Goal: Task Accomplishment & Management: Complete application form

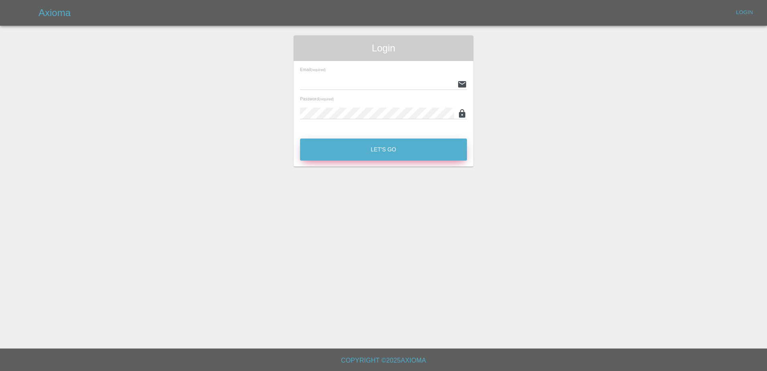
type input "[PERSON_NAME][EMAIL_ADDRESS][PERSON_NAME][DOMAIN_NAME]"
click at [336, 147] on button "Let's Go" at bounding box center [383, 149] width 167 height 22
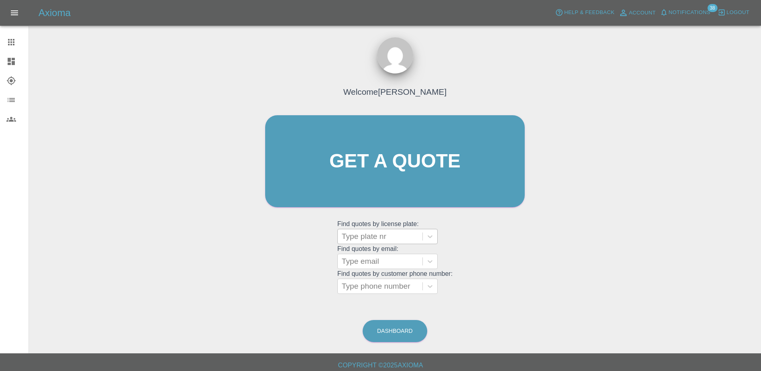
click at [374, 236] on div at bounding box center [380, 236] width 77 height 11
click at [445, 181] on link "Get a quote" at bounding box center [395, 161] width 260 height 92
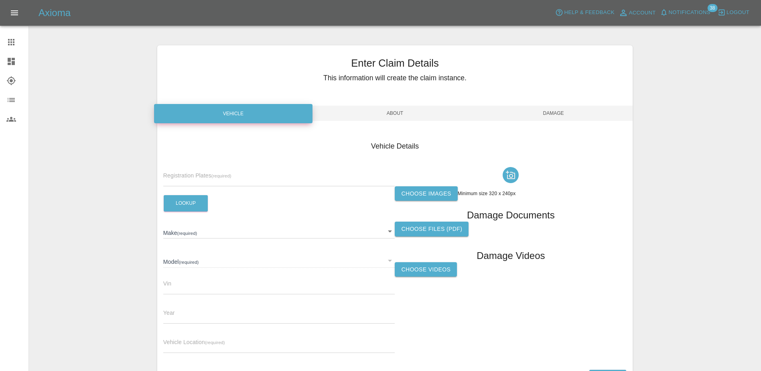
click at [263, 169] on div "Registration Plates (required)" at bounding box center [279, 175] width 232 height 22
click at [262, 182] on input "text" at bounding box center [279, 181] width 232 height 12
drag, startPoint x: 240, startPoint y: 167, endPoint x: 236, endPoint y: 179, distance: 13.0
click at [240, 167] on div "Registration Plates (required)" at bounding box center [279, 175] width 232 height 22
click at [235, 179] on input "text" at bounding box center [279, 181] width 232 height 12
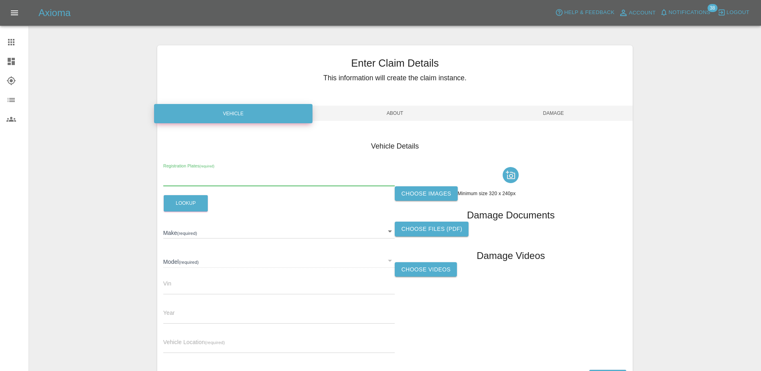
paste input "DY75UCU"
type input "DY75UCU"
click at [189, 199] on button "Lookup" at bounding box center [186, 203] width 44 height 16
type input "MG"
type input "MG3 HYBRID TROPHY"
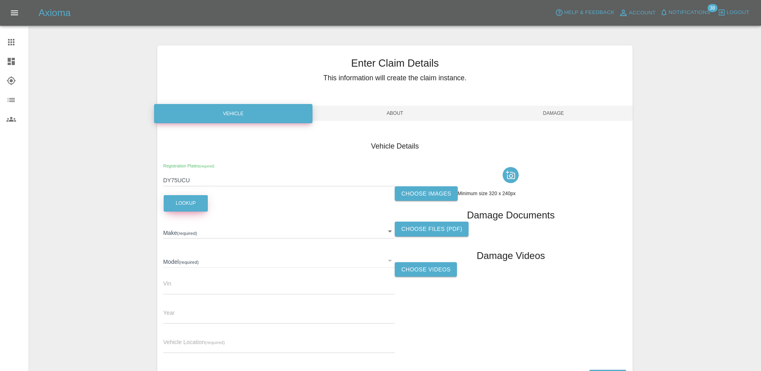
type input "2025"
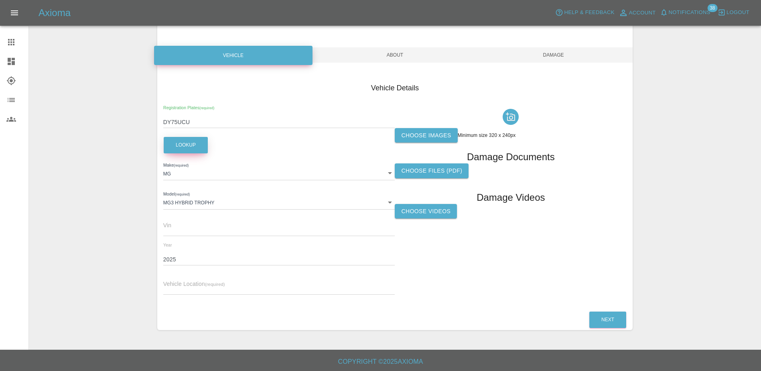
scroll to position [59, 0]
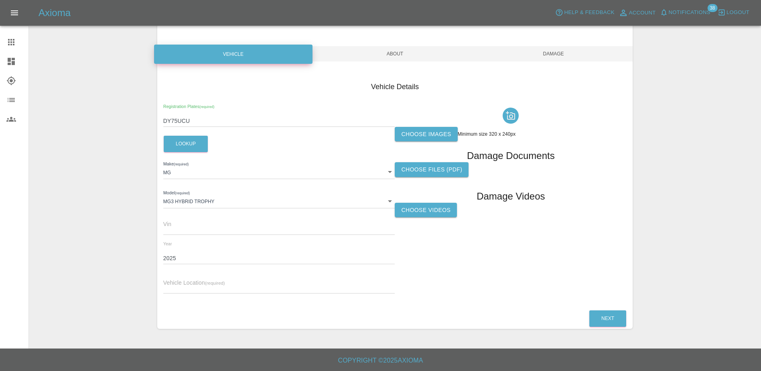
click at [200, 286] on input "text" at bounding box center [279, 288] width 232 height 12
click at [210, 282] on input "text" at bounding box center [279, 288] width 232 height 12
paste input "Eastwood Primary Care [STREET_ADDRESS]"
type input "Eastwood Primary Care [STREET_ADDRESS]"
click at [423, 138] on label "Choose images" at bounding box center [426, 134] width 63 height 15
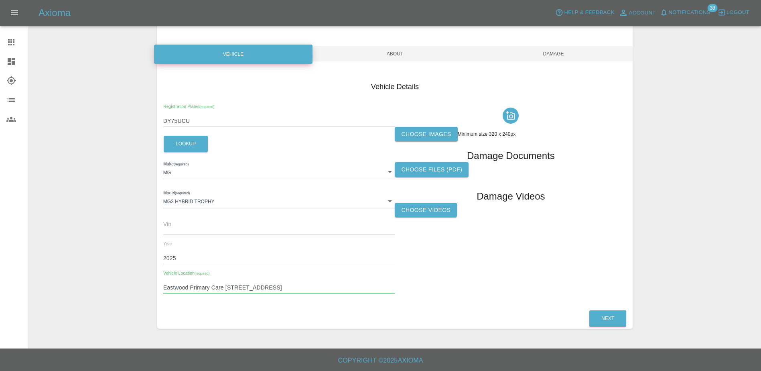
click at [0, 0] on input "Choose images" at bounding box center [0, 0] width 0 height 0
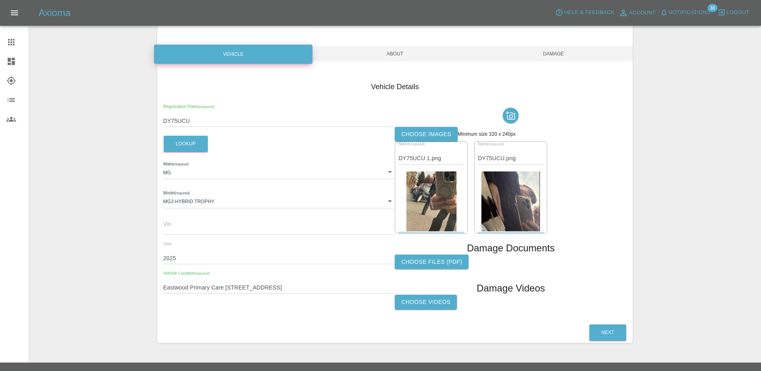
scroll to position [73, 0]
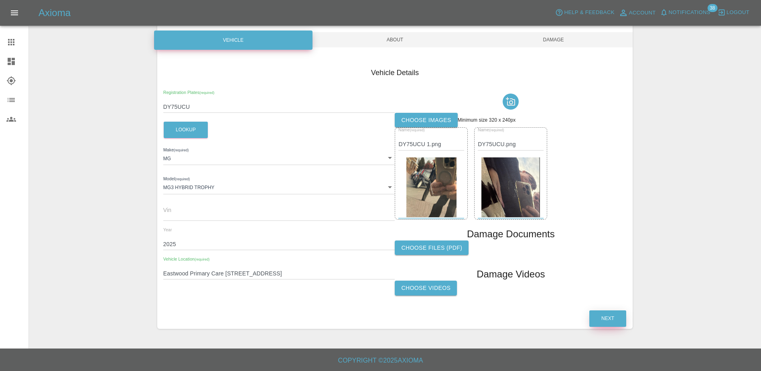
click at [596, 318] on button "Next" at bounding box center [608, 318] width 37 height 16
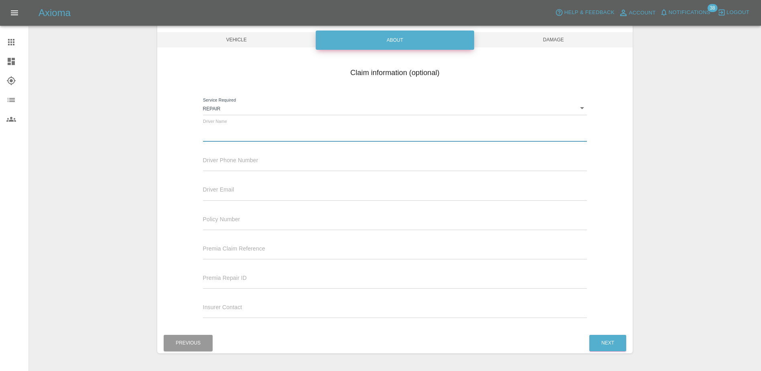
click at [264, 139] on input "text" at bounding box center [395, 136] width 385 height 12
click at [227, 134] on input "text" at bounding box center [395, 136] width 385 height 12
paste input "[PERSON_NAME]"
type input "[PERSON_NAME]"
click at [225, 164] on input "text" at bounding box center [395, 165] width 385 height 12
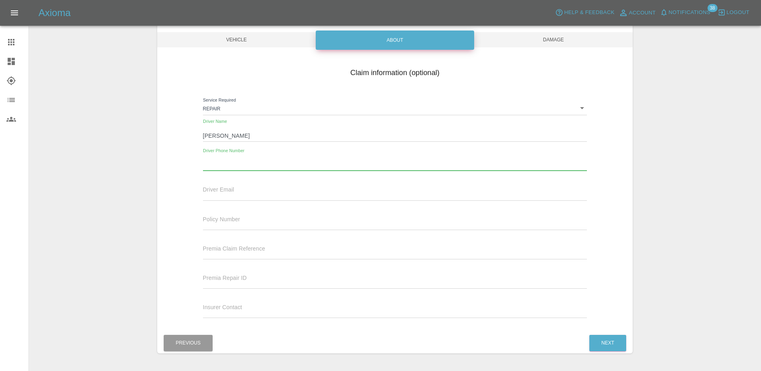
click at [233, 167] on input "text" at bounding box center [395, 165] width 385 height 12
paste input "07976550206"
type input "07976550206"
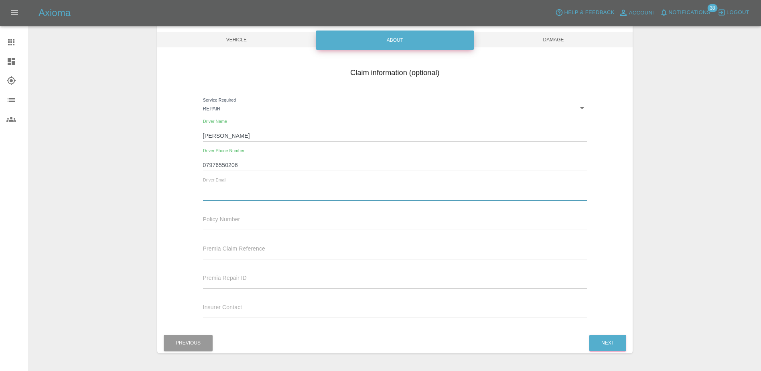
drag, startPoint x: 228, startPoint y: 190, endPoint x: 254, endPoint y: 190, distance: 26.1
click at [228, 190] on input "text" at bounding box center [395, 195] width 385 height 12
click at [250, 194] on input "text" at bounding box center [395, 195] width 385 height 12
paste input "[EMAIL_ADDRESS][DOMAIN_NAME]"
type input "[EMAIL_ADDRESS][DOMAIN_NAME]"
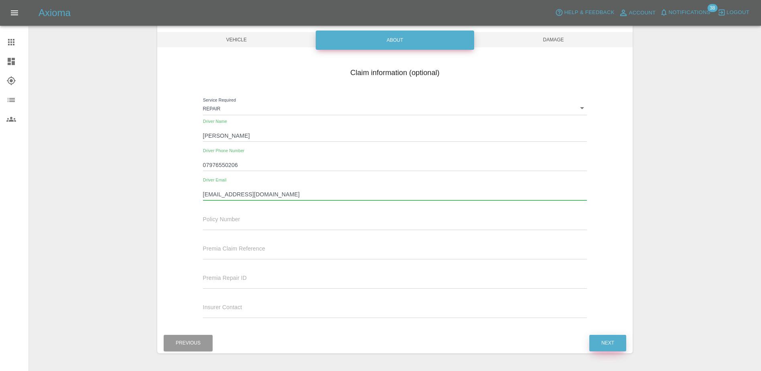
click at [607, 339] on button "Next" at bounding box center [608, 343] width 37 height 16
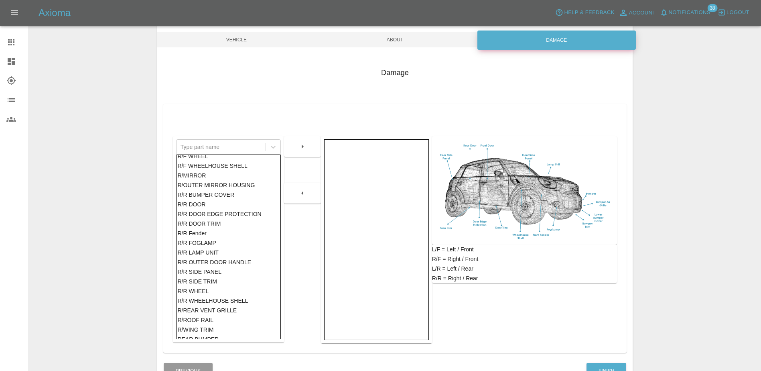
scroll to position [464, 0]
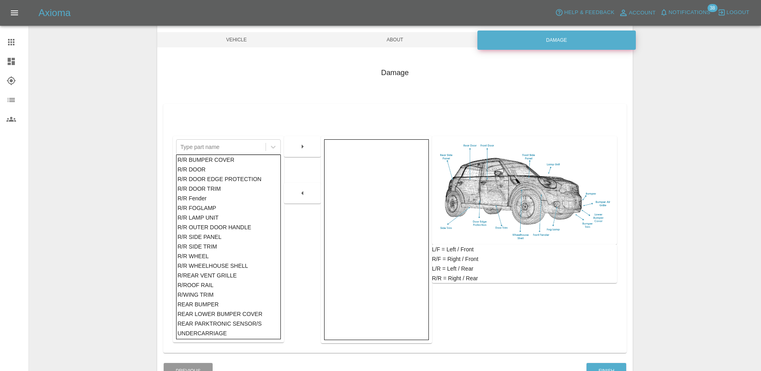
click at [228, 307] on div "REAR BUMPER" at bounding box center [228, 304] width 102 height 10
click at [295, 148] on button "button" at bounding box center [303, 146] width 26 height 14
click at [221, 248] on div "R/R SIDE PANEL" at bounding box center [228, 247] width 102 height 10
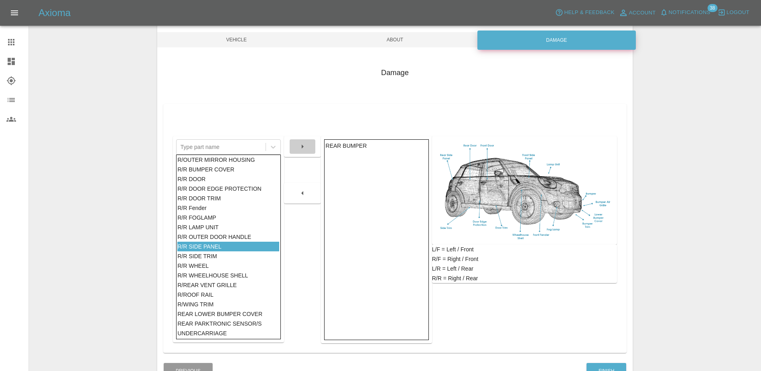
click at [304, 147] on icon "button" at bounding box center [303, 147] width 10 height 10
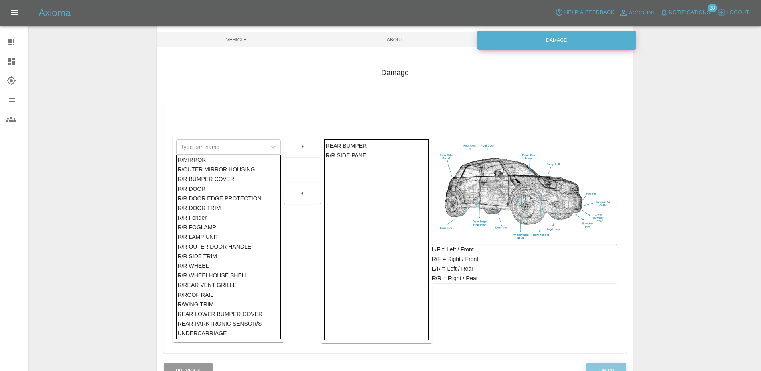
click at [615, 364] on button "Finish" at bounding box center [607, 371] width 40 height 16
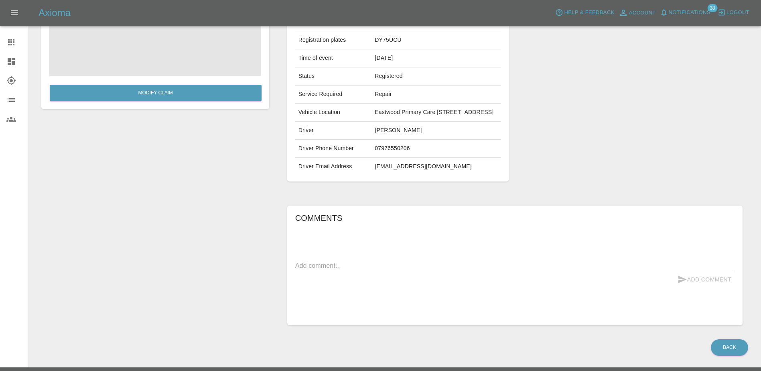
scroll to position [120, 0]
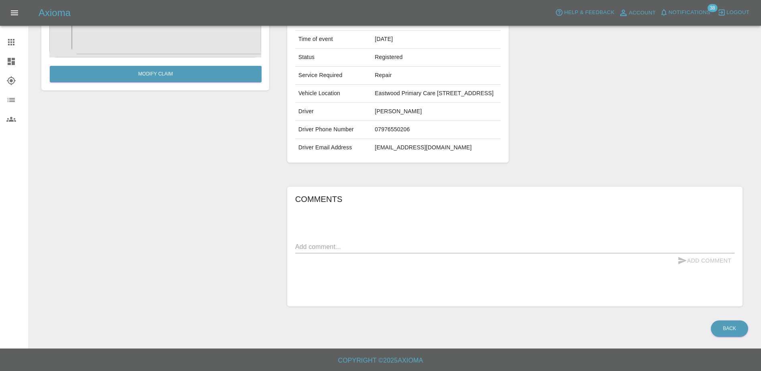
click at [359, 251] on textarea at bounding box center [515, 246] width 440 height 9
type textarea "paint scratches"
click at [701, 268] on button "Add Comment" at bounding box center [705, 260] width 60 height 15
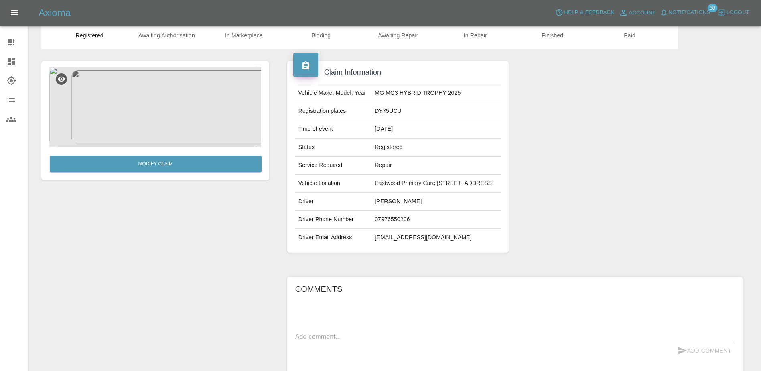
scroll to position [0, 0]
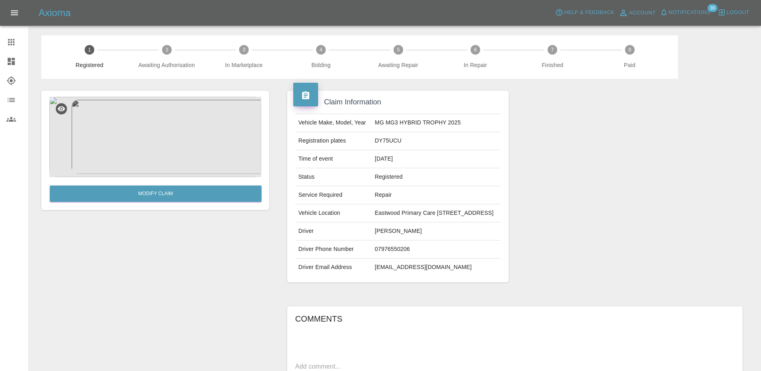
click at [11, 35] on link "Claims" at bounding box center [14, 42] width 28 height 19
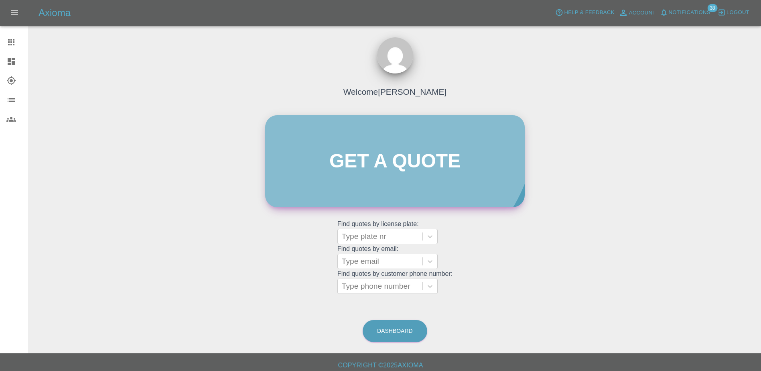
click at [384, 125] on link "Get a quote" at bounding box center [395, 161] width 260 height 92
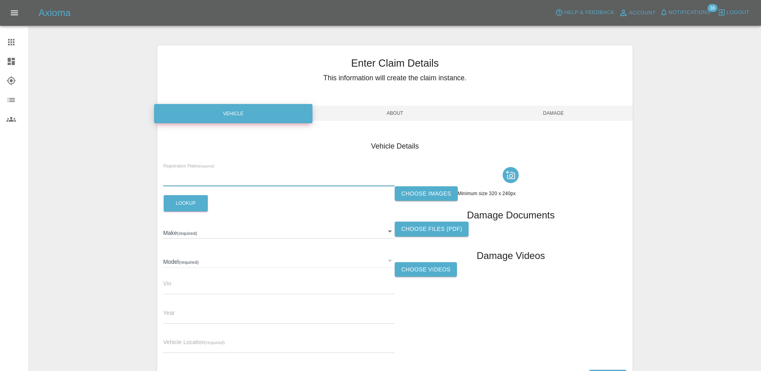
click at [283, 175] on input "text" at bounding box center [279, 181] width 232 height 12
paste input "HV75LUZ"
type input "HV75LUZ"
click at [195, 207] on button "Lookup" at bounding box center [186, 203] width 44 height 16
type input "FORD"
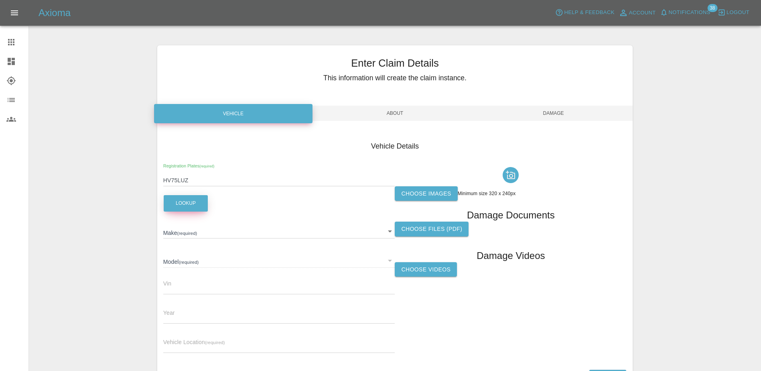
type input "RANGER WILDTRAK DOUBLE CAB"
type input "2025"
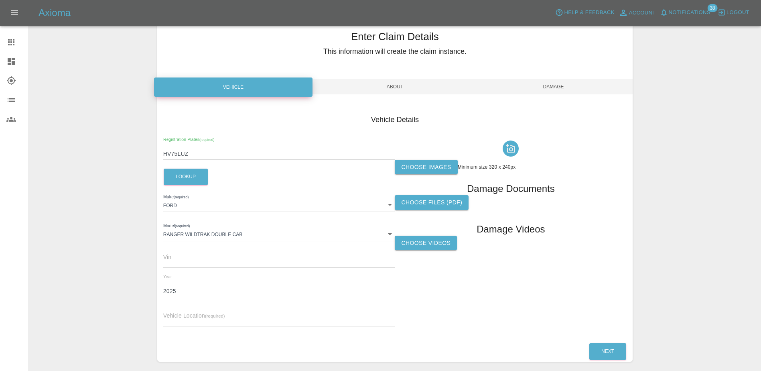
scroll to position [40, 0]
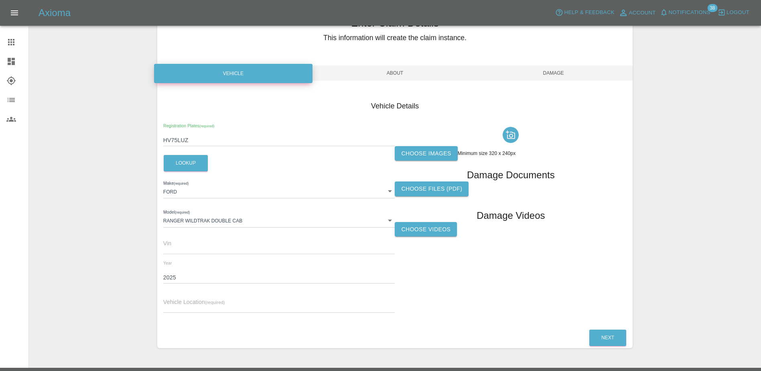
click at [227, 304] on input "text" at bounding box center [279, 307] width 232 height 12
click at [198, 309] on input "text" at bounding box center [279, 307] width 232 height 12
paste input "[STREET_ADDRESS]"
type input "[STREET_ADDRESS]"
click at [418, 153] on label "Choose images" at bounding box center [426, 153] width 63 height 15
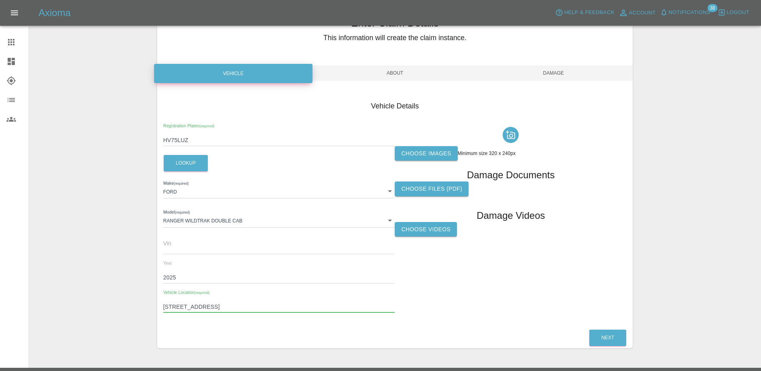
click at [0, 0] on input "Choose images" at bounding box center [0, 0] width 0 height 0
click at [397, 154] on label "Choose images" at bounding box center [426, 153] width 63 height 15
click at [0, 0] on input "Choose images" at bounding box center [0, 0] width 0 height 0
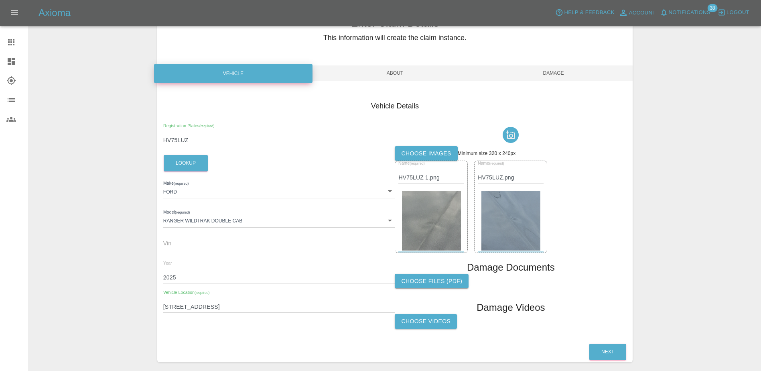
scroll to position [73, 0]
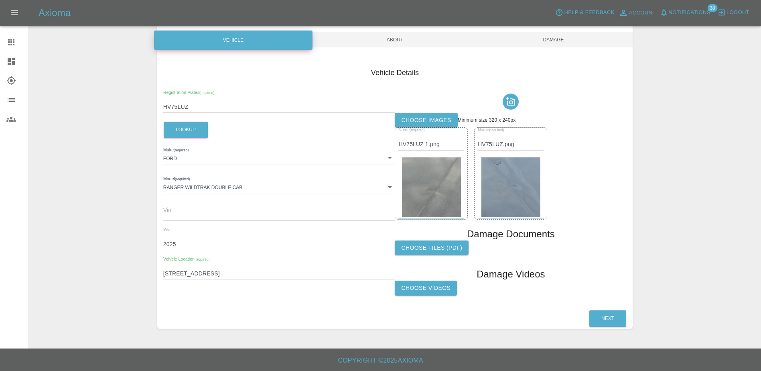
click at [628, 320] on div "Next" at bounding box center [395, 318] width 476 height 20
click at [614, 315] on button "Next" at bounding box center [608, 318] width 37 height 16
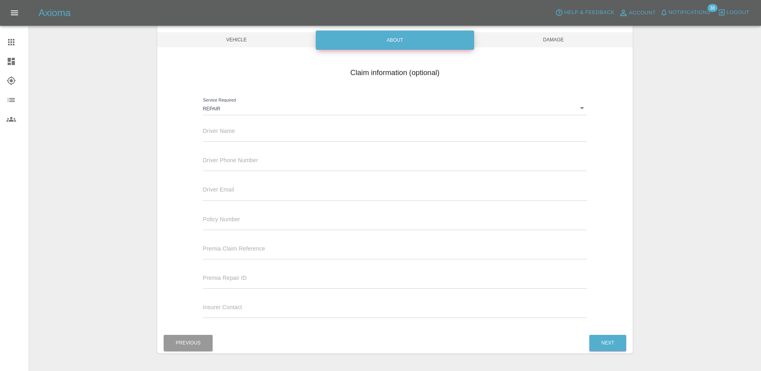
click at [297, 135] on input "text" at bounding box center [395, 136] width 385 height 12
click at [218, 133] on input "text" at bounding box center [395, 136] width 385 height 12
paste input "[PERSON_NAME]"
type input "[PERSON_NAME]"
click at [220, 169] on input "text" at bounding box center [395, 165] width 385 height 12
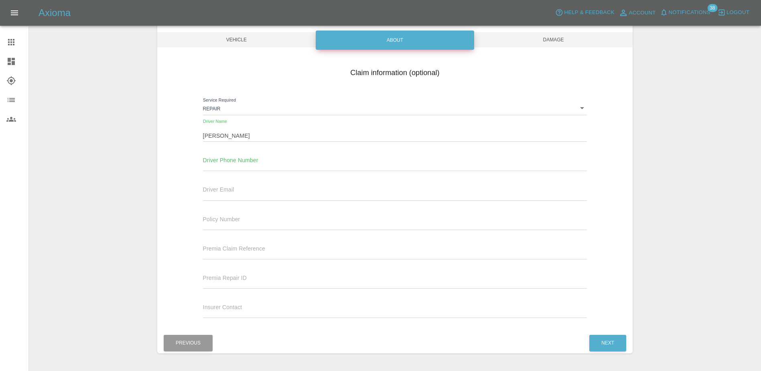
drag, startPoint x: 225, startPoint y: 152, endPoint x: 229, endPoint y: 159, distance: 7.7
click at [226, 152] on div "Driver Phone Number" at bounding box center [395, 160] width 385 height 22
click at [230, 168] on input "text" at bounding box center [395, 165] width 385 height 12
paste input "07718 809157"
type input "07718 809157"
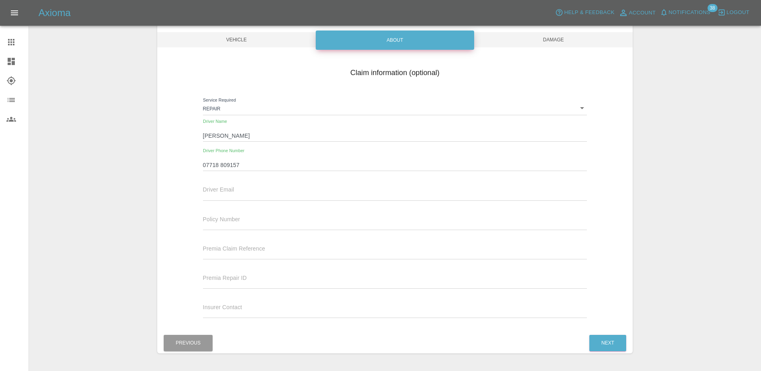
click at [251, 196] on input "text" at bounding box center [395, 195] width 385 height 12
paste input "[EMAIL_ADDRESS][DOMAIN_NAME]"
type input "[EMAIL_ADDRESS][DOMAIN_NAME]"
click at [409, 238] on div "Premia Claim Reference" at bounding box center [395, 248] width 385 height 22
click at [607, 336] on button "Next" at bounding box center [608, 343] width 37 height 16
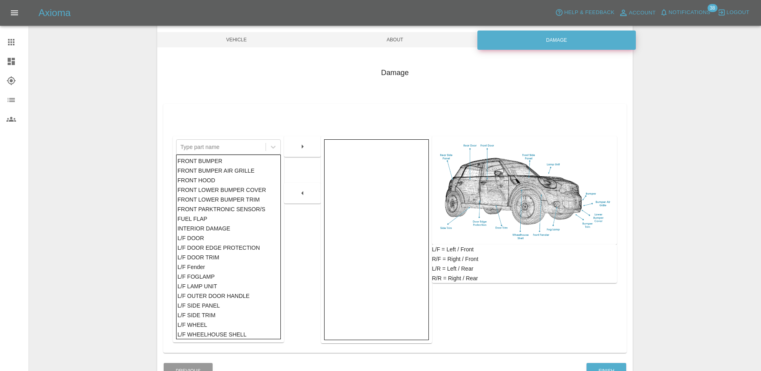
click at [204, 179] on div "FRONT HOOD" at bounding box center [228, 180] width 102 height 10
click at [299, 152] on button "button" at bounding box center [303, 146] width 26 height 14
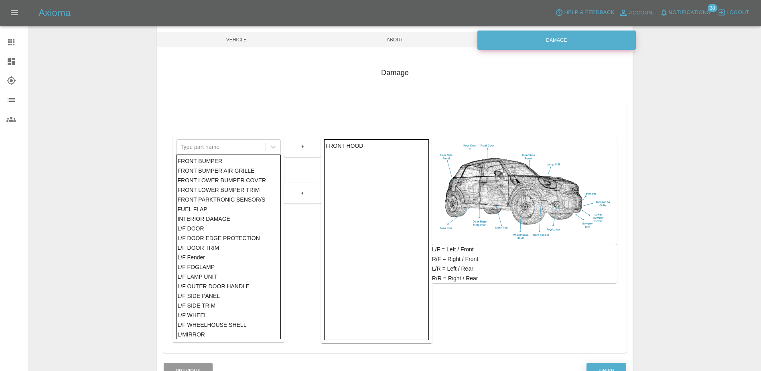
click at [612, 364] on button "Finish" at bounding box center [607, 371] width 40 height 16
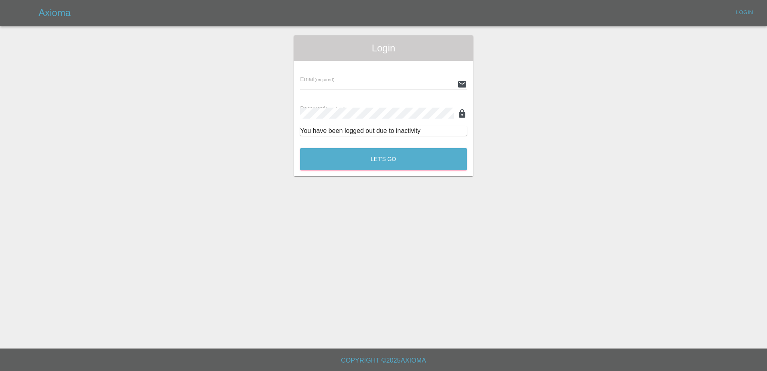
type input "[PERSON_NAME][EMAIL_ADDRESS][PERSON_NAME][DOMAIN_NAME]"
click at [352, 167] on button "Let's Go" at bounding box center [383, 159] width 167 height 22
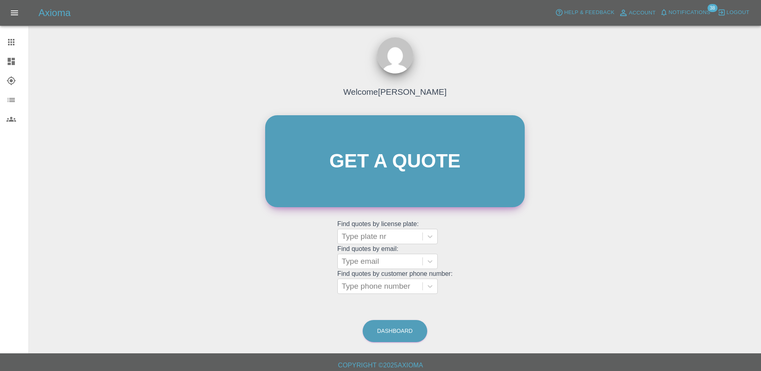
click at [352, 167] on link "Get a quote" at bounding box center [395, 161] width 260 height 92
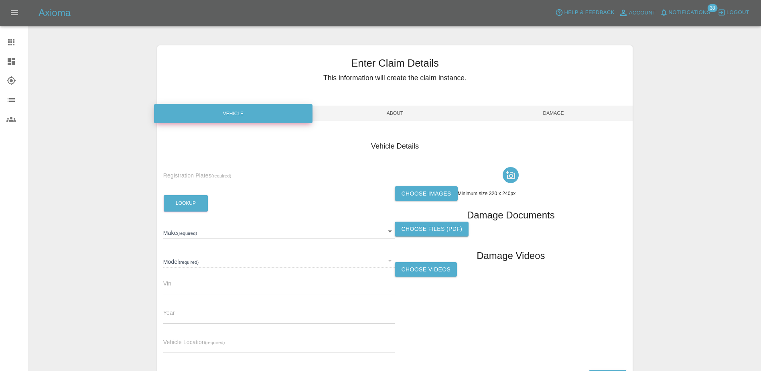
click at [280, 176] on input "text" at bounding box center [279, 181] width 232 height 12
type input "HV75LUZ"
type input "FORD"
type input "2025"
type input "[STREET_ADDRESS]"
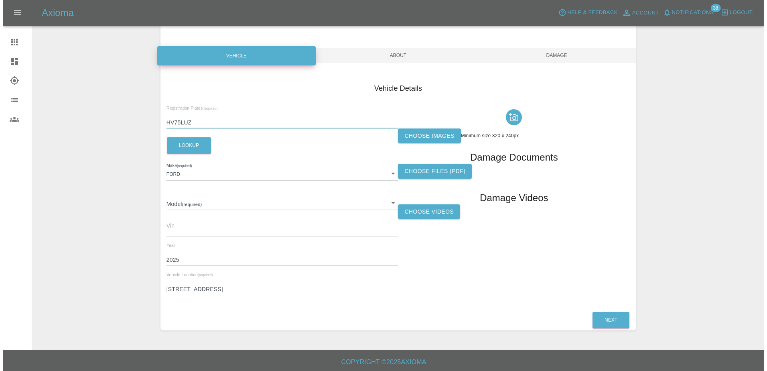
scroll to position [59, 0]
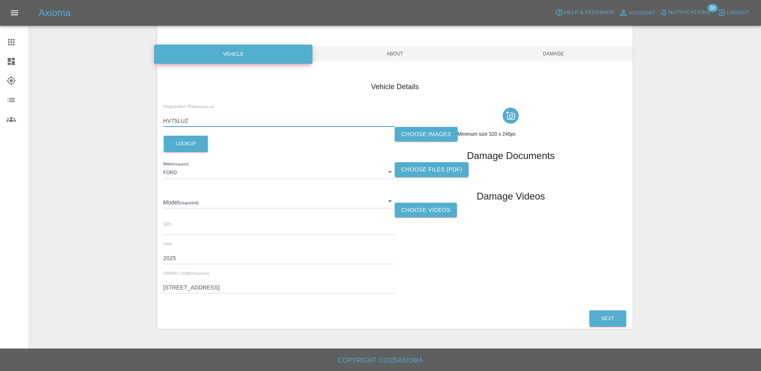
click at [418, 140] on label "Choose images" at bounding box center [426, 134] width 63 height 15
click at [0, 0] on input "Choose images" at bounding box center [0, 0] width 0 height 0
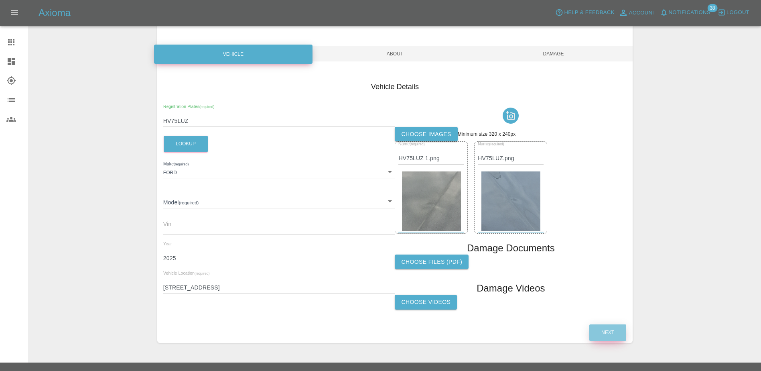
click at [613, 331] on button "Next" at bounding box center [608, 332] width 37 height 16
click at [191, 204] on body "Axioma Help & Feedback Account Notifications 38 Logout Claims Dashboard Explore…" at bounding box center [380, 163] width 761 height 444
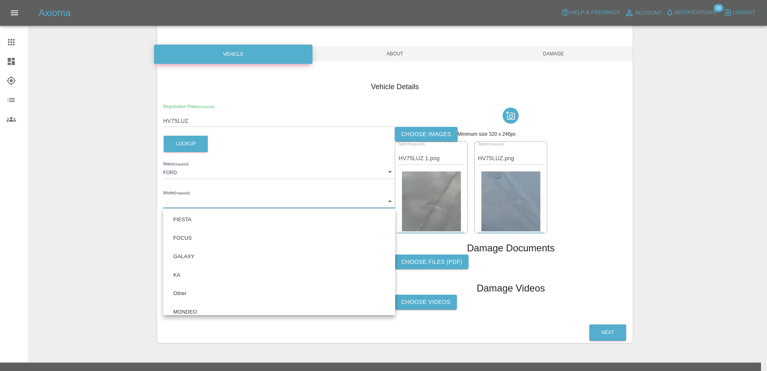
click at [243, 157] on div at bounding box center [383, 185] width 767 height 371
click at [199, 202] on body "Axioma Help & Feedback Account Notifications 38 Logout Claims Dashboard Explore…" at bounding box center [383, 163] width 767 height 444
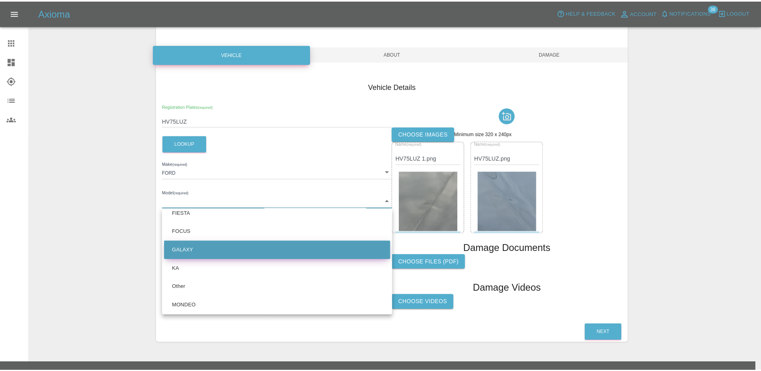
scroll to position [8, 0]
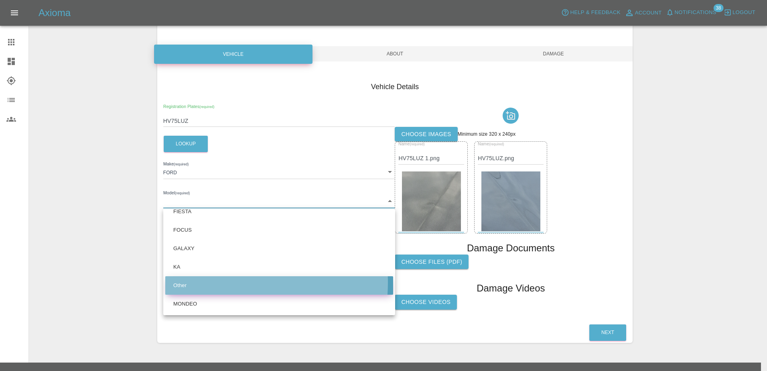
click at [208, 282] on li "Other" at bounding box center [279, 285] width 228 height 18
type input "Other"
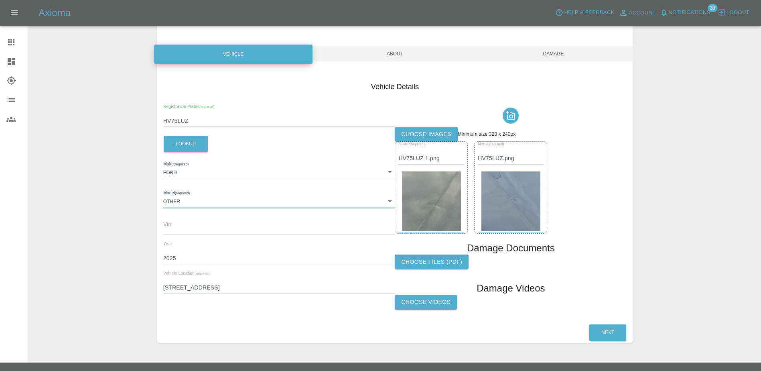
click at [252, 145] on div "Registration Plates (required) HV75LUZ Lookup Make (required) [PERSON_NAME] Mod…" at bounding box center [279, 209] width 232 height 210
click at [598, 327] on button "Next" at bounding box center [608, 332] width 37 height 16
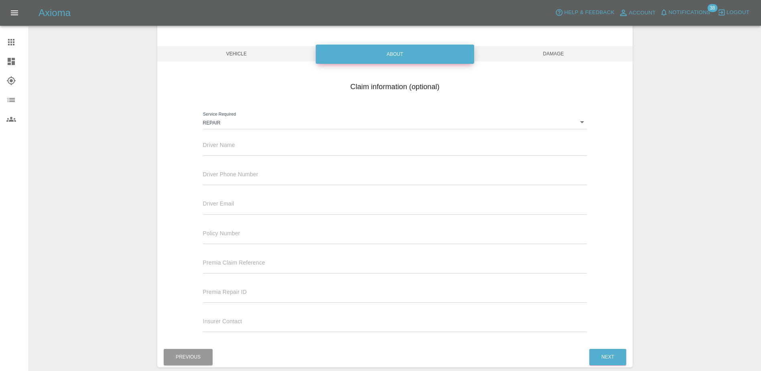
click at [267, 153] on input "text" at bounding box center [395, 150] width 385 height 12
click at [210, 143] on span "Driver Name" at bounding box center [219, 145] width 32 height 6
click at [218, 149] on input "text" at bounding box center [395, 150] width 385 height 12
paste input "[PERSON_NAME],"
type input "[PERSON_NAME],"
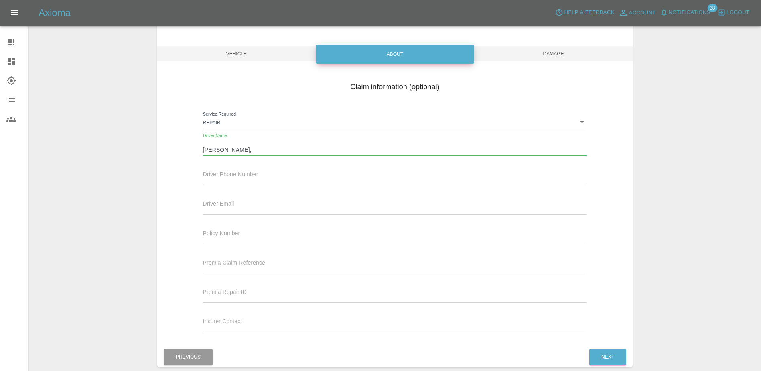
click at [233, 178] on input "text" at bounding box center [395, 179] width 385 height 12
click at [320, 175] on input "text" at bounding box center [395, 179] width 385 height 12
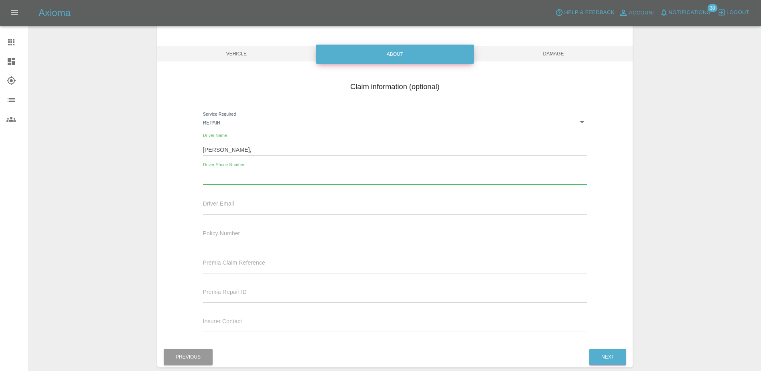
paste input "07718 809157"
type input "07718 809157"
click at [249, 201] on div "Driver Email" at bounding box center [395, 203] width 385 height 22
click at [248, 205] on input "text" at bounding box center [395, 209] width 385 height 12
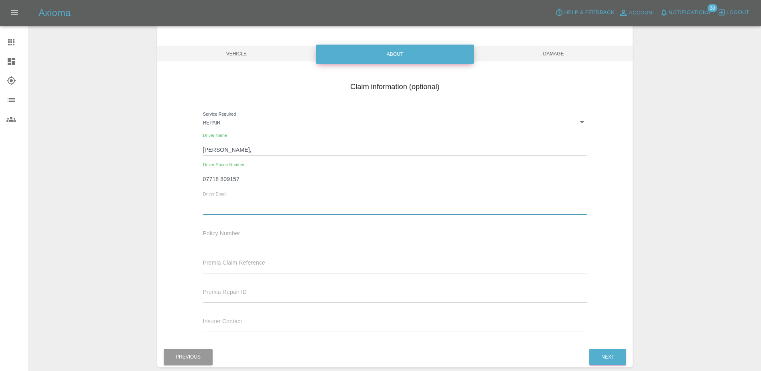
paste input "[EMAIL_ADDRESS][DOMAIN_NAME]"
type input "[EMAIL_ADDRESS][DOMAIN_NAME]"
click at [594, 349] on button "Next" at bounding box center [608, 357] width 37 height 16
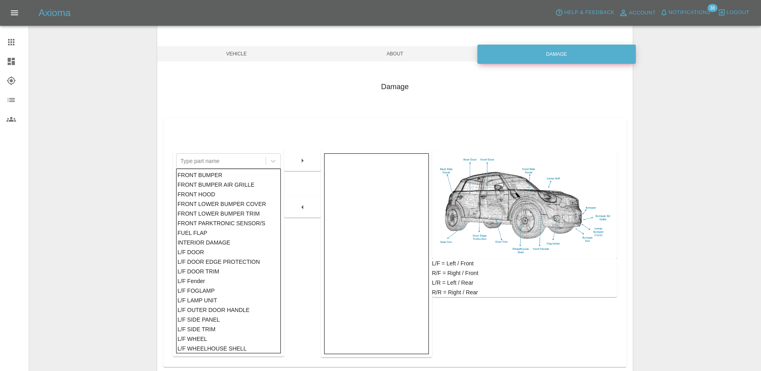
click at [239, 194] on div "FRONT HOOD" at bounding box center [228, 194] width 102 height 10
click at [310, 164] on button "button" at bounding box center [303, 160] width 26 height 14
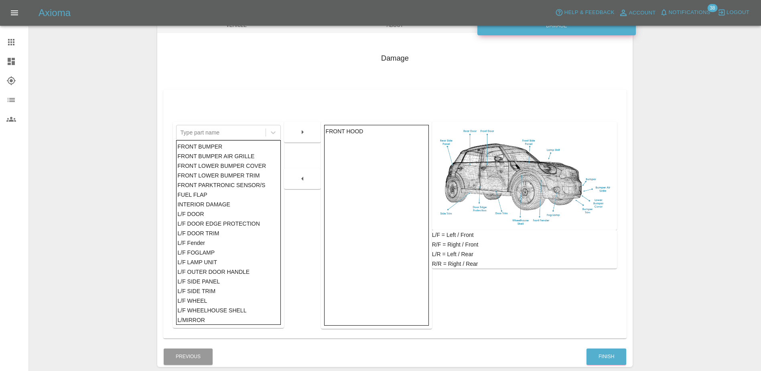
scroll to position [126, 0]
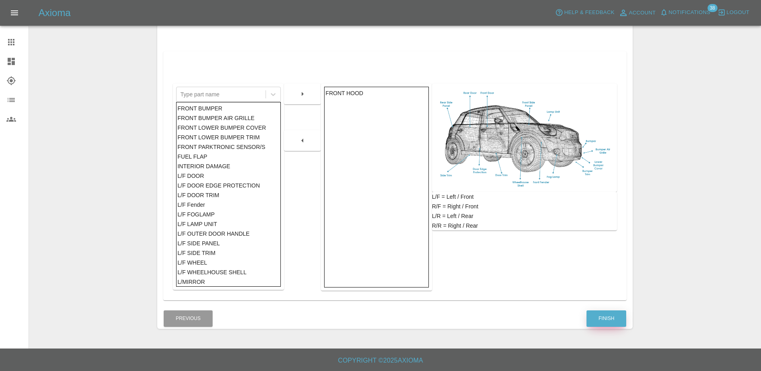
click at [598, 318] on button "Finish" at bounding box center [607, 318] width 40 height 16
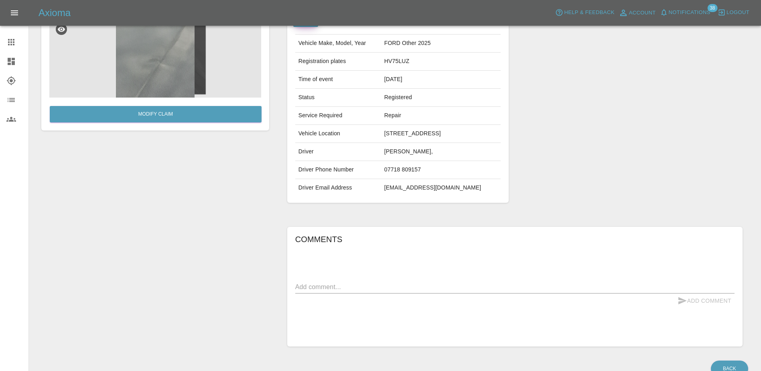
scroll to position [80, 0]
click at [361, 293] on div "Comments x Add Comment" at bounding box center [515, 286] width 440 height 108
drag, startPoint x: 360, startPoint y: 299, endPoint x: 354, endPoint y: 301, distance: 6.0
click at [360, 291] on textarea at bounding box center [515, 285] width 440 height 9
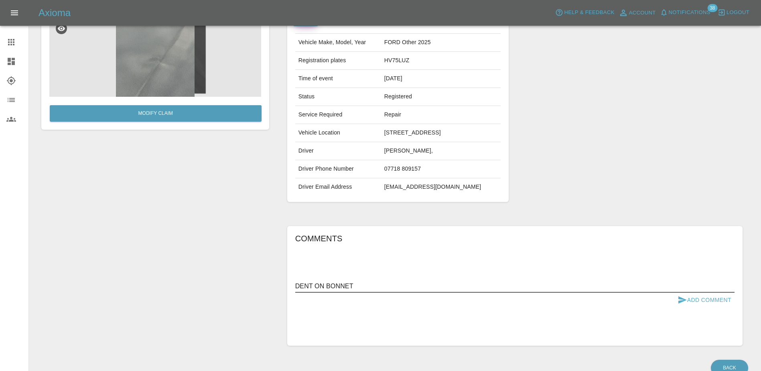
type textarea "DENT ON BONNET"
click at [705, 307] on button "Add Comment" at bounding box center [705, 300] width 60 height 15
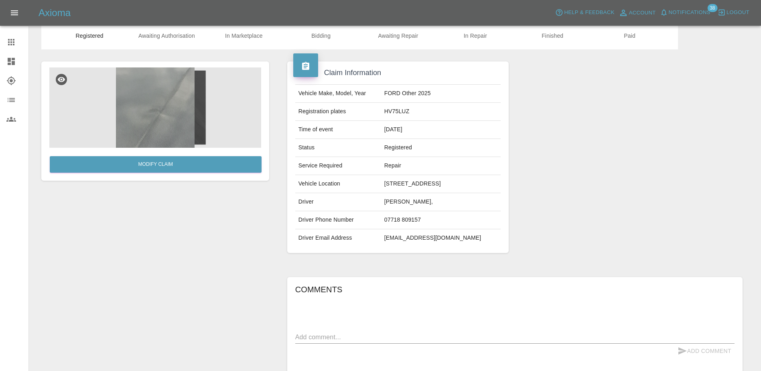
scroll to position [0, 0]
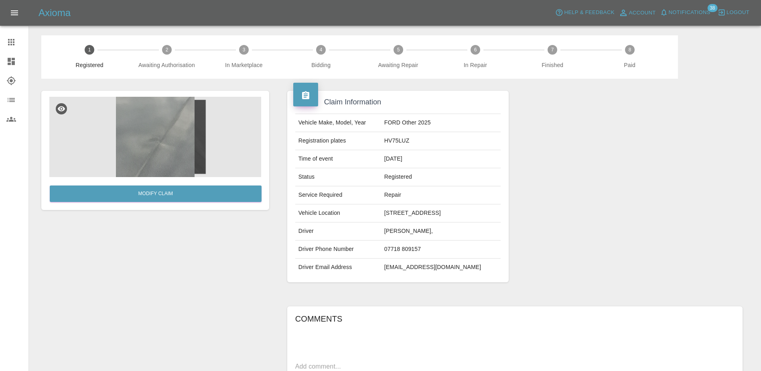
click at [18, 45] on div at bounding box center [17, 42] width 22 height 10
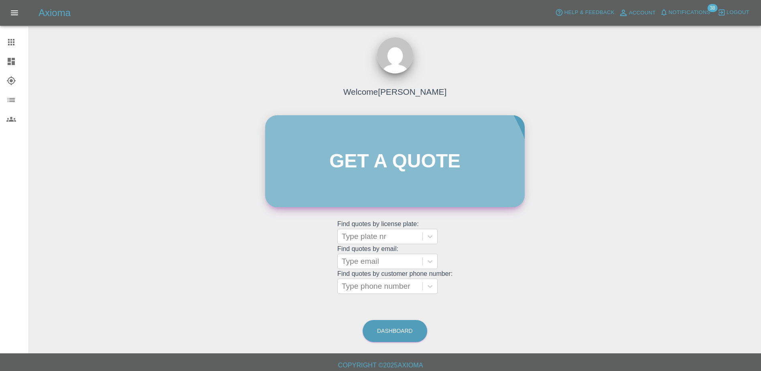
click at [370, 199] on link "Get a quote" at bounding box center [395, 161] width 260 height 92
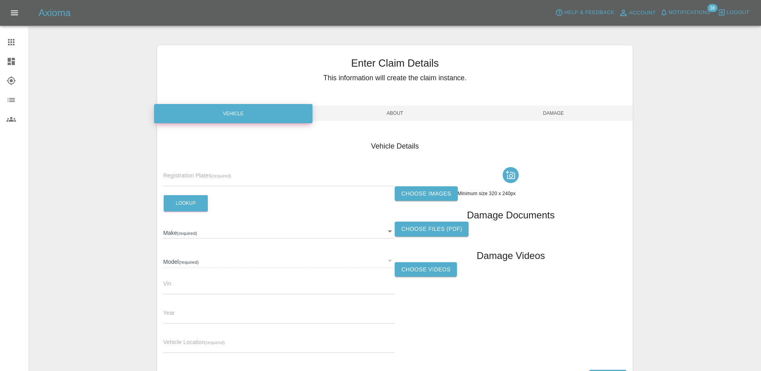
click at [212, 175] on input "text" at bounding box center [279, 181] width 232 height 12
click at [190, 175] on input "text" at bounding box center [279, 181] width 232 height 12
paste input "DV75JMO"
type input "DV75JMO"
click at [188, 204] on button "Lookup" at bounding box center [186, 203] width 44 height 16
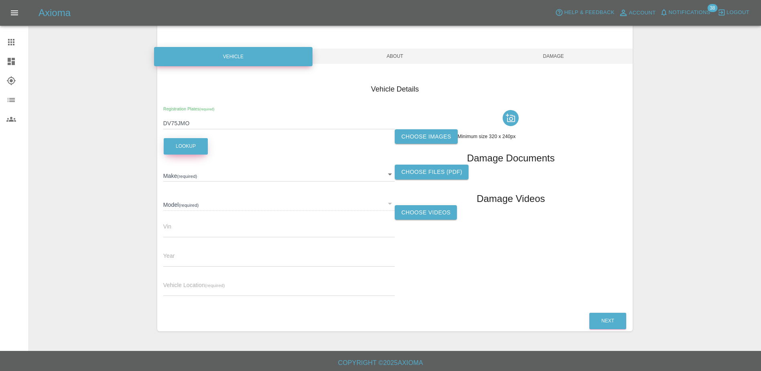
scroll to position [59, 0]
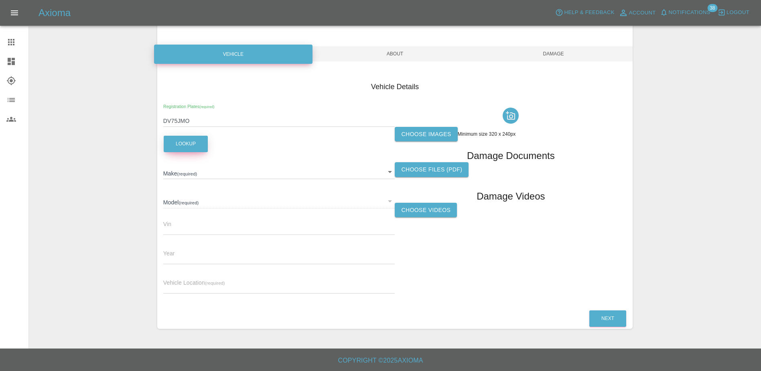
type input "FORD"
type input "PUMA SELECT"
type input "2025"
click at [231, 282] on input "text" at bounding box center [279, 288] width 232 height 12
click at [229, 283] on input "text" at bounding box center [279, 288] width 232 height 12
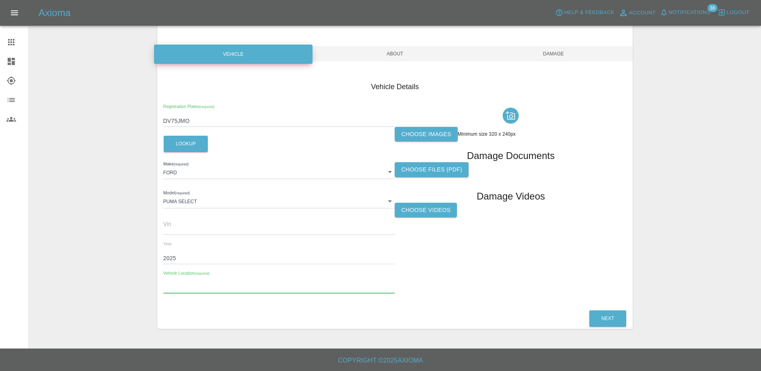
paste input "[STREET_ADDRESS]"
type input "[STREET_ADDRESS]"
click at [396, 268] on div "Choose images Minimum size 320 x 240px Damage Documents Choose files (pdf) Dama…" at bounding box center [511, 202] width 232 height 196
click at [427, 132] on label "Choose images" at bounding box center [426, 134] width 63 height 15
click at [0, 0] on input "Choose images" at bounding box center [0, 0] width 0 height 0
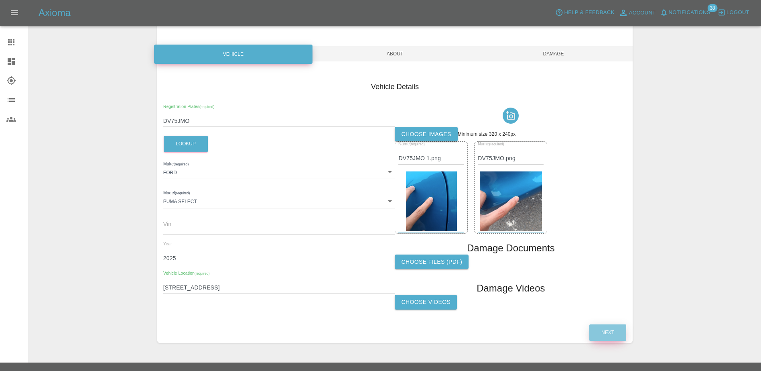
click at [602, 331] on button "Next" at bounding box center [608, 332] width 37 height 16
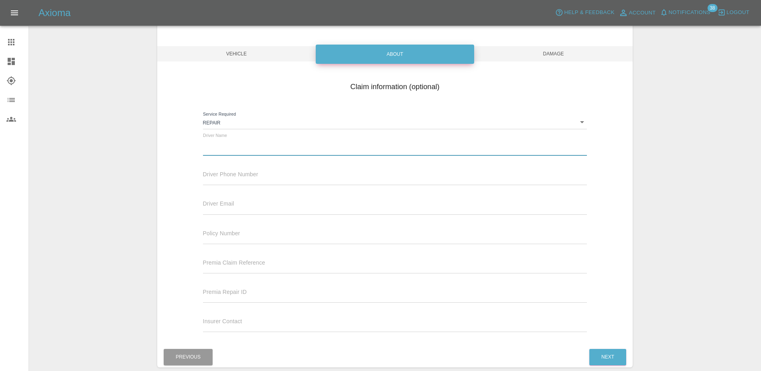
click at [245, 145] on input "text" at bounding box center [395, 150] width 385 height 12
click at [249, 147] on input "text" at bounding box center [395, 150] width 385 height 12
paste input "[PERSON_NAME]"
type input "[PERSON_NAME]"
click at [252, 176] on input "text" at bounding box center [395, 179] width 385 height 12
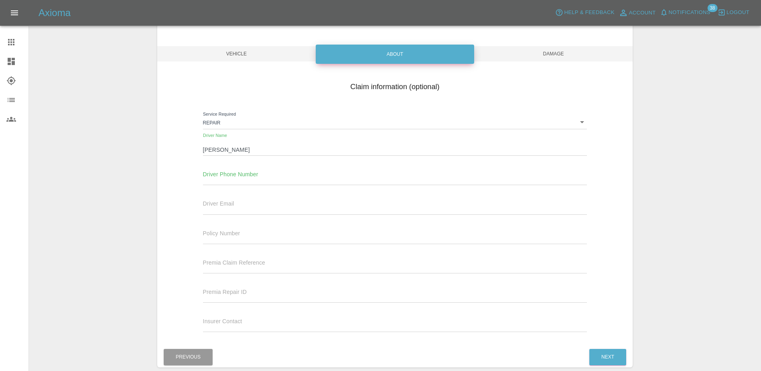
click at [252, 176] on input "text" at bounding box center [395, 179] width 385 height 12
paste input "447792058439"
type input "447792058439"
click at [236, 215] on div "Driver Email" at bounding box center [395, 206] width 397 height 29
click at [239, 208] on input "text" at bounding box center [395, 209] width 385 height 12
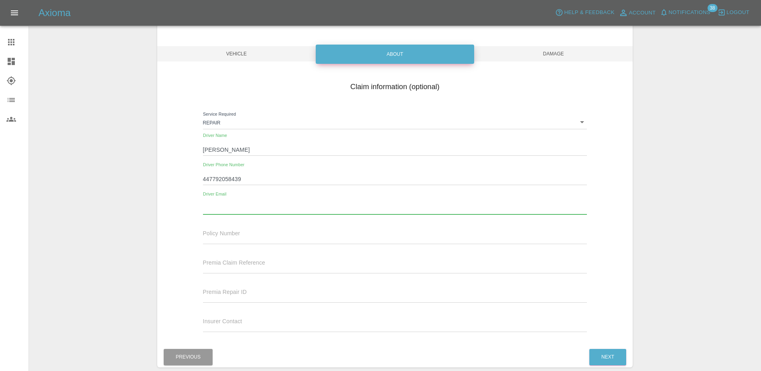
click at [225, 202] on div "Driver Email" at bounding box center [395, 203] width 385 height 22
paste input "[EMAIL_ADDRESS][DOMAIN_NAME]"
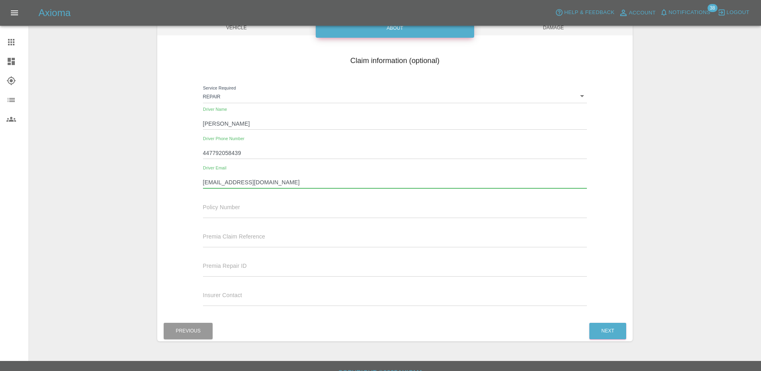
scroll to position [98, 0]
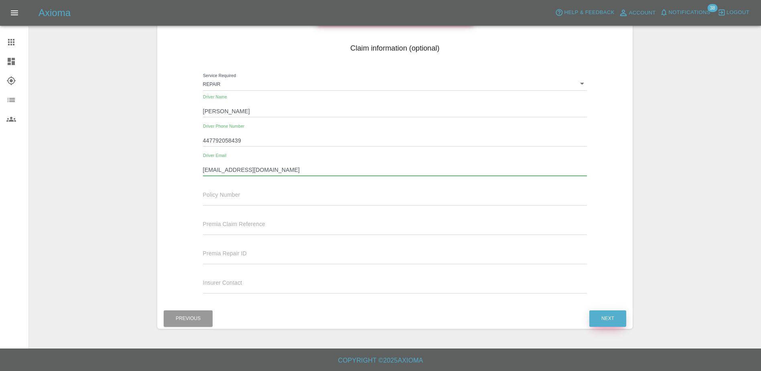
type input "[EMAIL_ADDRESS][DOMAIN_NAME]"
click at [607, 313] on button "Next" at bounding box center [608, 318] width 37 height 16
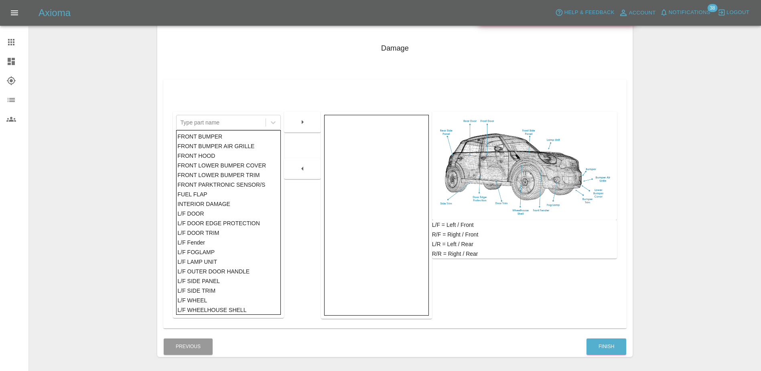
click at [202, 136] on div "FRONT BUMPER" at bounding box center [228, 137] width 102 height 10
click at [315, 114] on div at bounding box center [302, 122] width 37 height 21
click at [307, 132] on div at bounding box center [302, 122] width 37 height 21
click at [305, 119] on icon "button" at bounding box center [303, 122] width 10 height 10
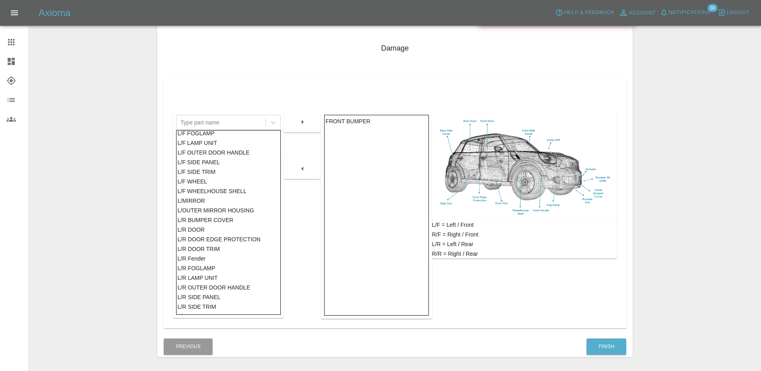
scroll to position [161, 0]
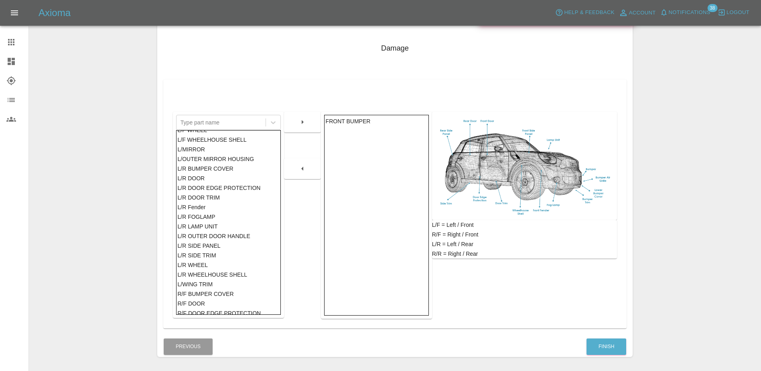
click at [213, 178] on div "L/R DOOR" at bounding box center [228, 178] width 102 height 10
click at [302, 126] on icon "button" at bounding box center [303, 122] width 10 height 10
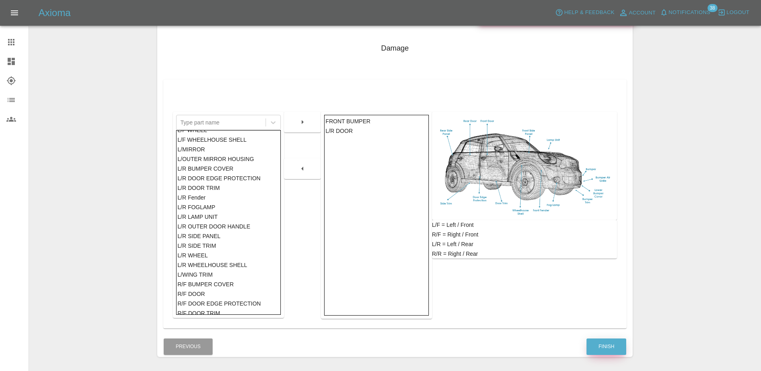
click at [605, 340] on button "Finish" at bounding box center [607, 346] width 40 height 16
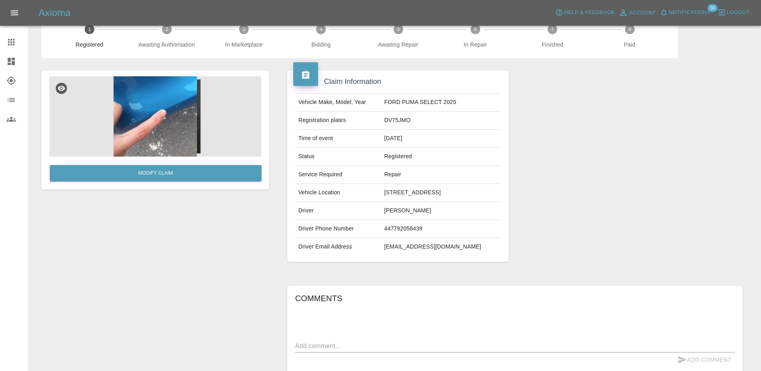
scroll to position [40, 0]
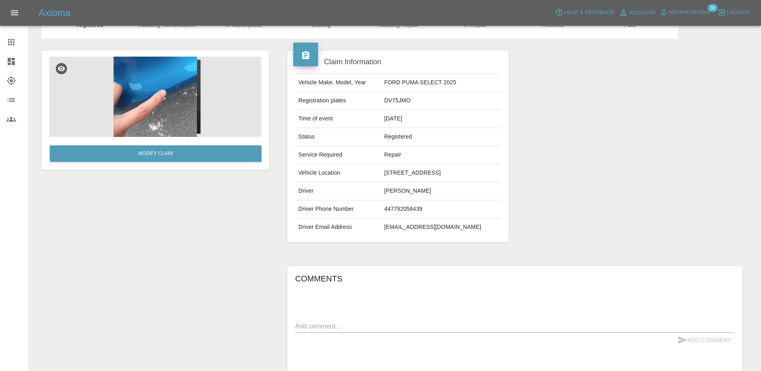
click at [365, 321] on div "x" at bounding box center [515, 326] width 440 height 13
type textarea "paint chip to front bumper paint scratch to left rear door"
click at [708, 338] on button "Add Comment" at bounding box center [705, 340] width 60 height 15
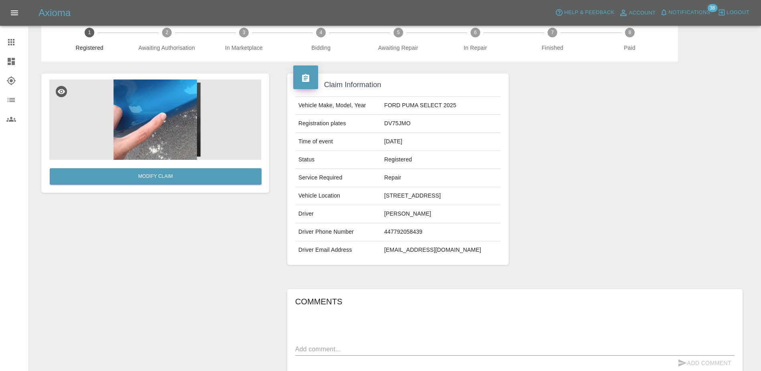
scroll to position [0, 0]
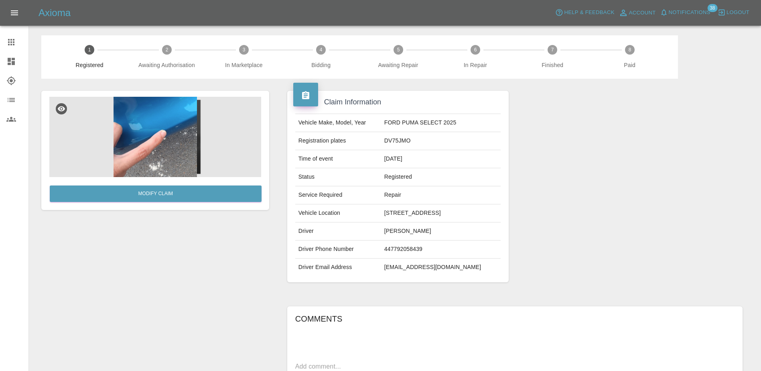
click at [629, 251] on div at bounding box center [632, 187] width 234 height 216
click at [12, 43] on icon at bounding box center [11, 42] width 10 height 10
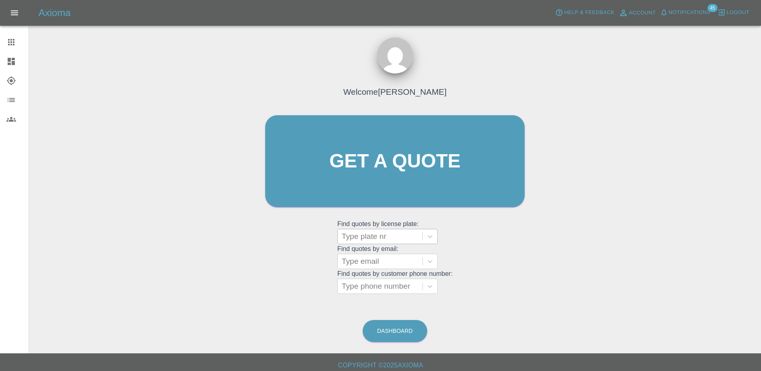
click at [389, 235] on div at bounding box center [380, 236] width 77 height 11
paste input "DW25FZE"
type input "DW25FZE"
click at [385, 256] on div "DW25FZE, Finished" at bounding box center [388, 257] width 100 height 16
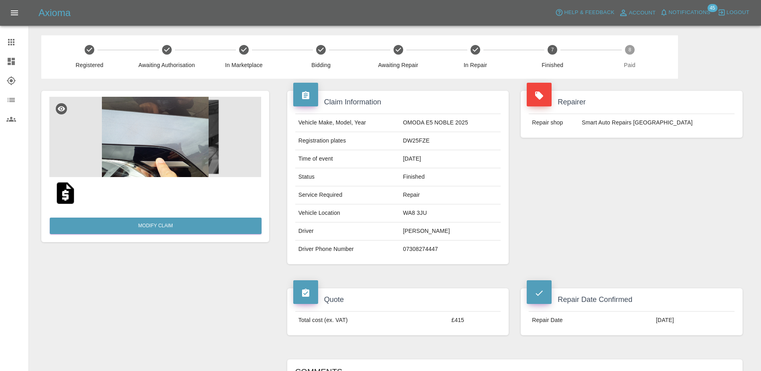
click at [136, 134] on img at bounding box center [155, 137] width 212 height 80
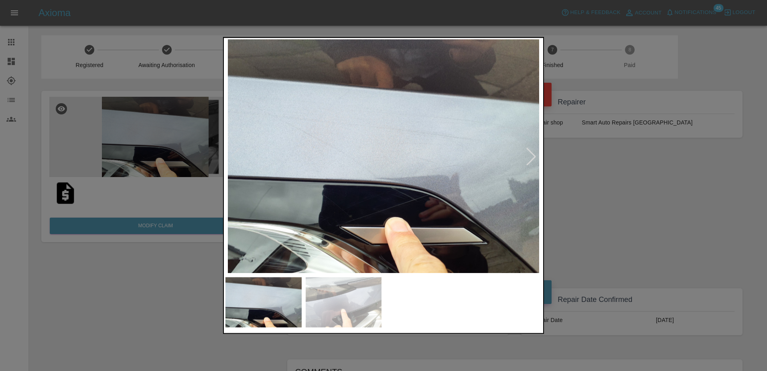
click at [523, 153] on div at bounding box center [532, 156] width 18 height 18
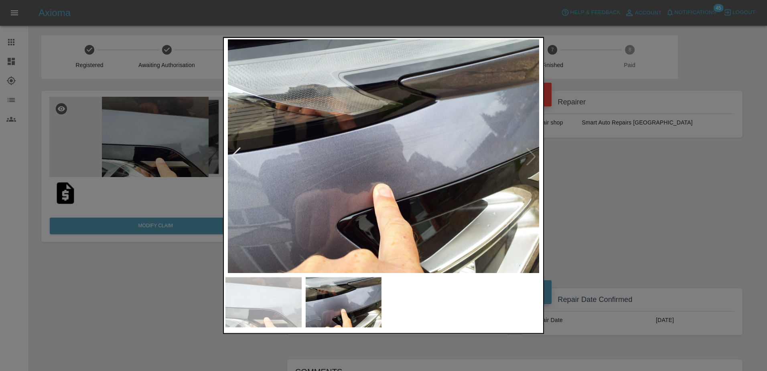
click at [523, 153] on img at bounding box center [384, 156] width 316 height 234
click at [614, 218] on div at bounding box center [383, 185] width 767 height 371
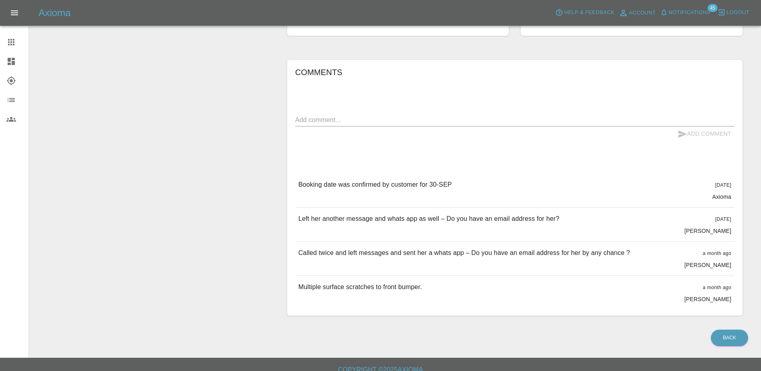
scroll to position [309, 0]
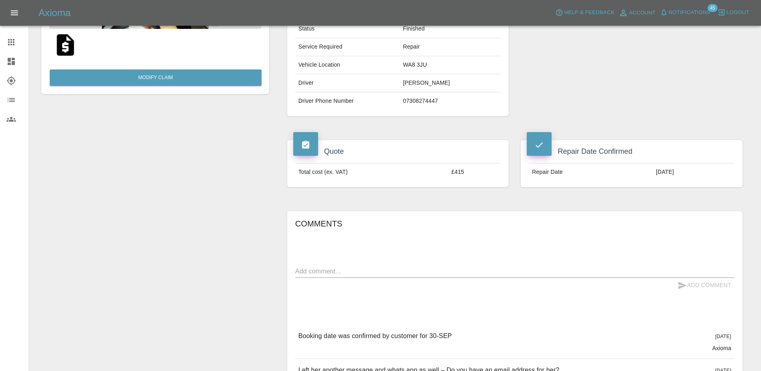
click at [13, 45] on icon at bounding box center [11, 42] width 6 height 6
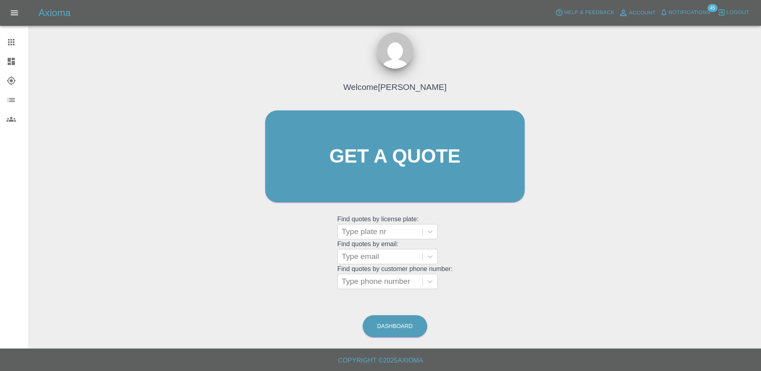
scroll to position [5, 0]
click at [391, 232] on div at bounding box center [380, 231] width 77 height 11
paste input "DW25OKO"
type input "DW25OKO"
click at [349, 254] on div "DW25OKO, Finished" at bounding box center [388, 252] width 100 height 16
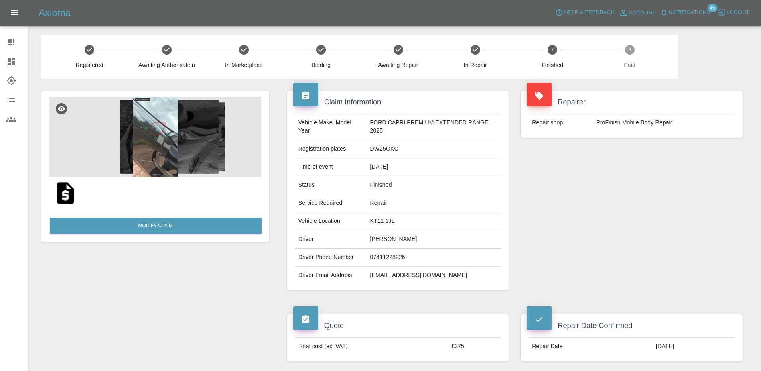
click at [165, 127] on img at bounding box center [155, 137] width 212 height 80
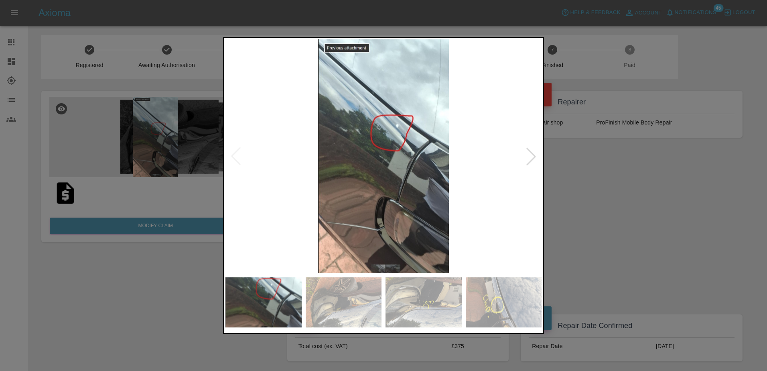
click at [525, 154] on div at bounding box center [532, 156] width 18 height 18
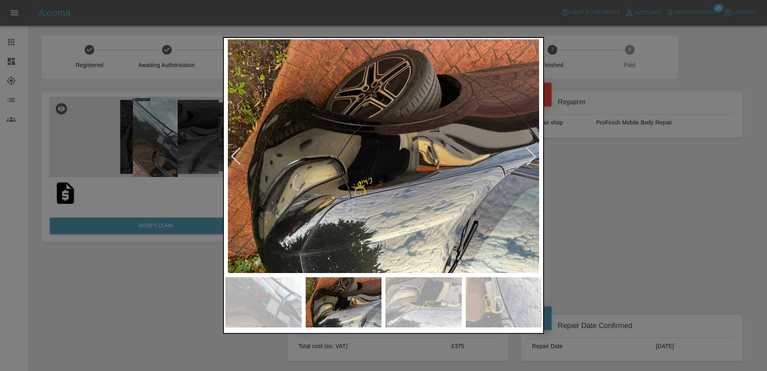
click at [525, 154] on div at bounding box center [532, 156] width 18 height 18
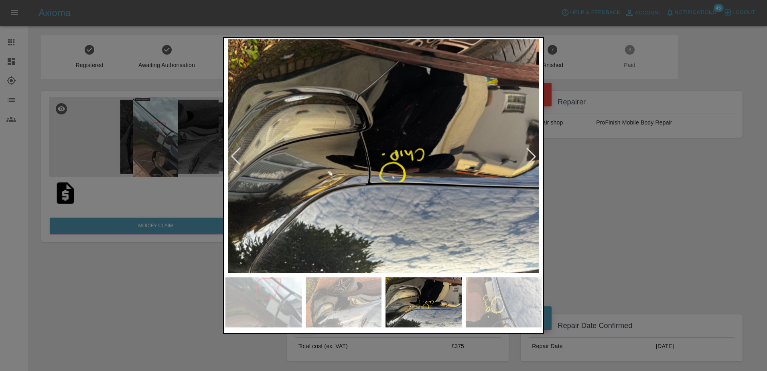
click at [622, 196] on div at bounding box center [383, 185] width 767 height 371
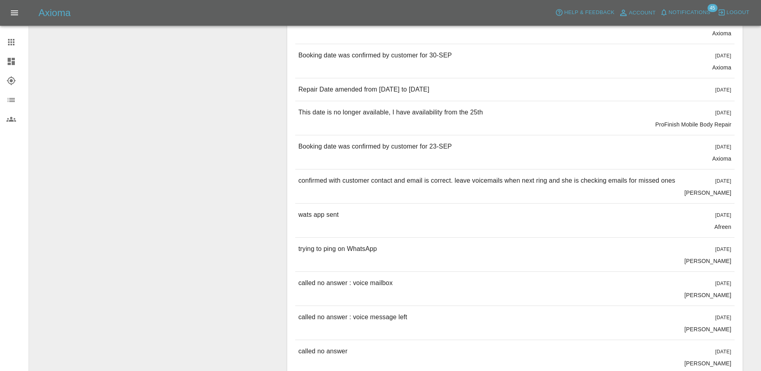
scroll to position [328, 0]
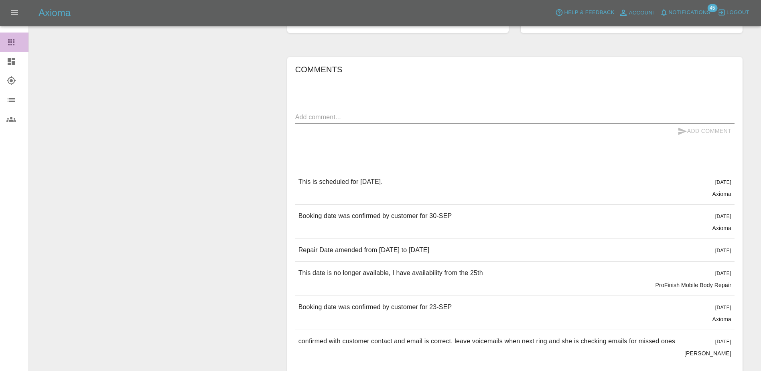
click at [5, 43] on link "Claims" at bounding box center [14, 42] width 28 height 19
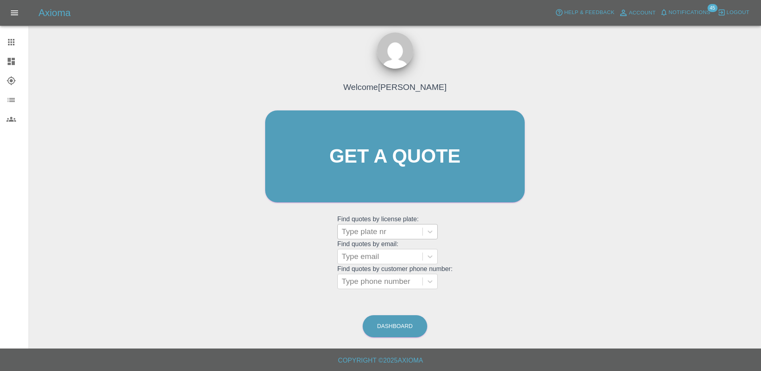
click at [361, 228] on div at bounding box center [380, 231] width 77 height 11
paste input "DW25FZE"
type input "DW25FZE"
